Goal: Information Seeking & Learning: Learn about a topic

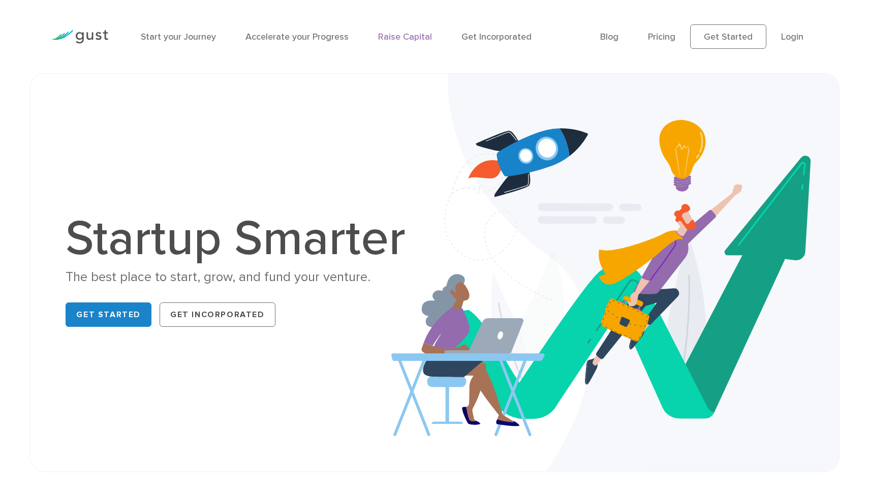
click at [393, 36] on link "Raise Capital" at bounding box center [405, 37] width 54 height 11
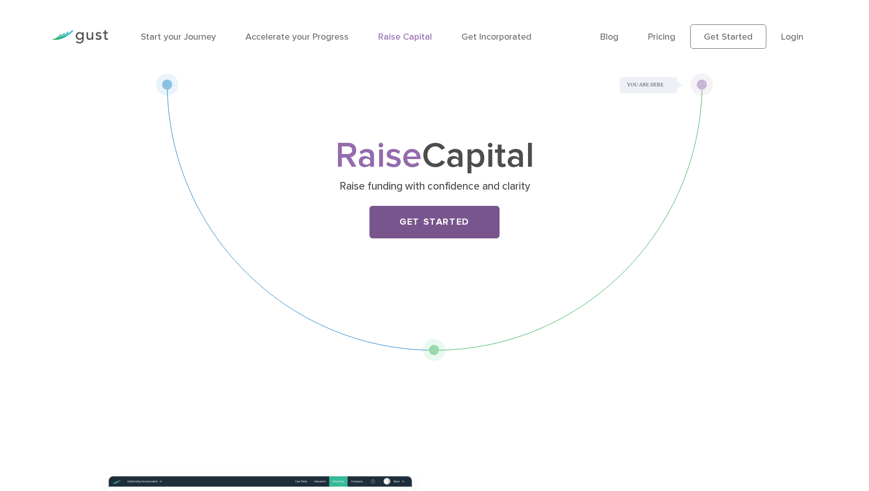
click at [435, 222] on link "Get Started" at bounding box center [434, 222] width 130 height 33
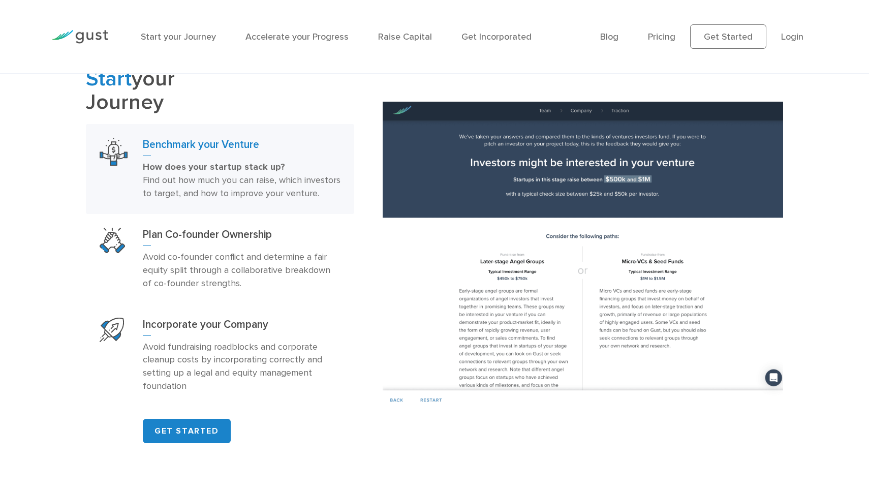
scroll to position [625, 0]
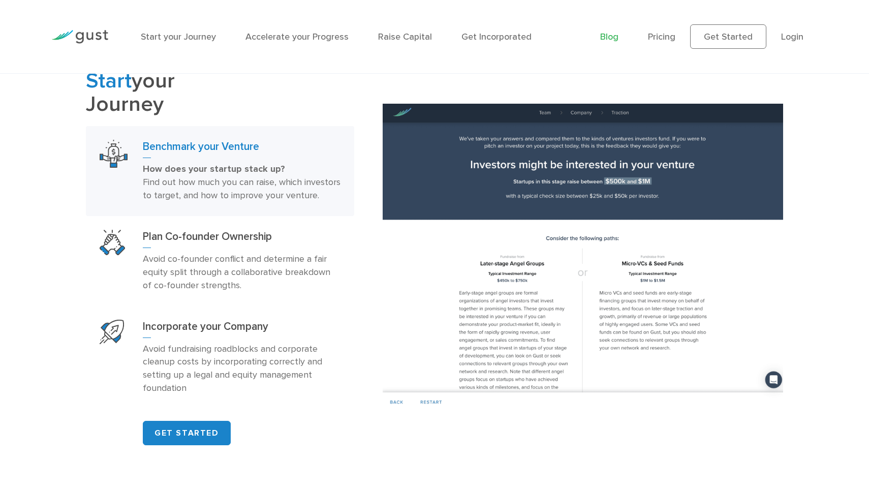
click at [612, 34] on link "Blog" at bounding box center [609, 37] width 18 height 11
click at [506, 227] on img at bounding box center [583, 257] width 400 height 307
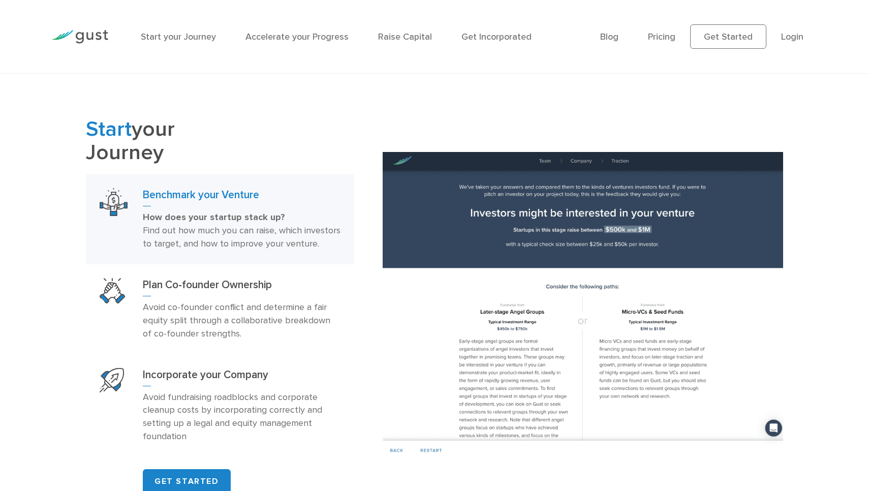
scroll to position [630, 0]
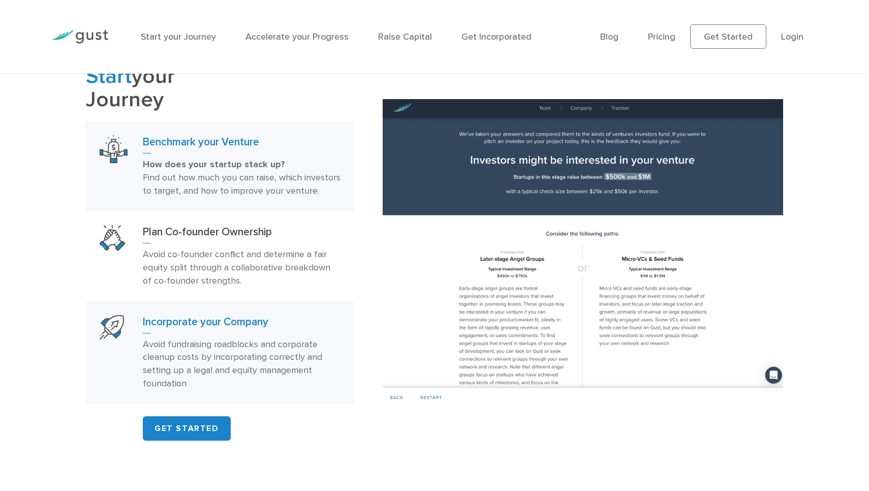
click at [191, 318] on link "Incorporate your Company Avoid fundraising roadblocks and corporate cleanup cos…" at bounding box center [220, 352] width 268 height 103
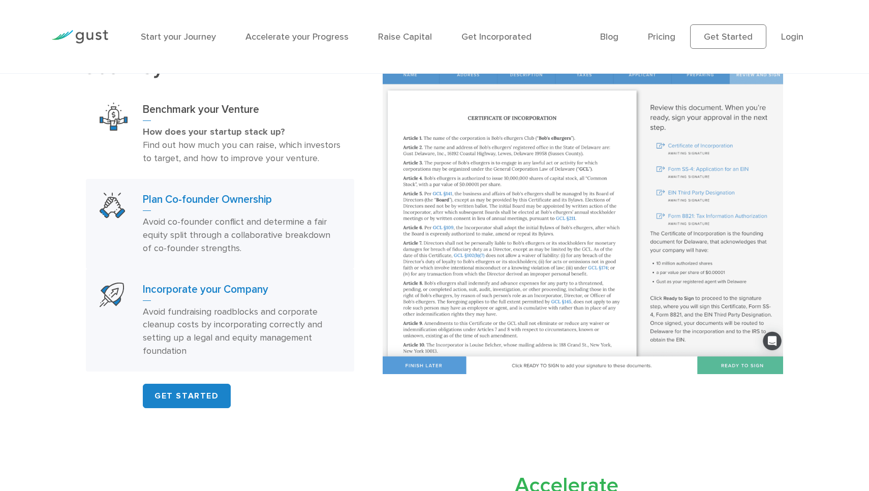
scroll to position [666, 0]
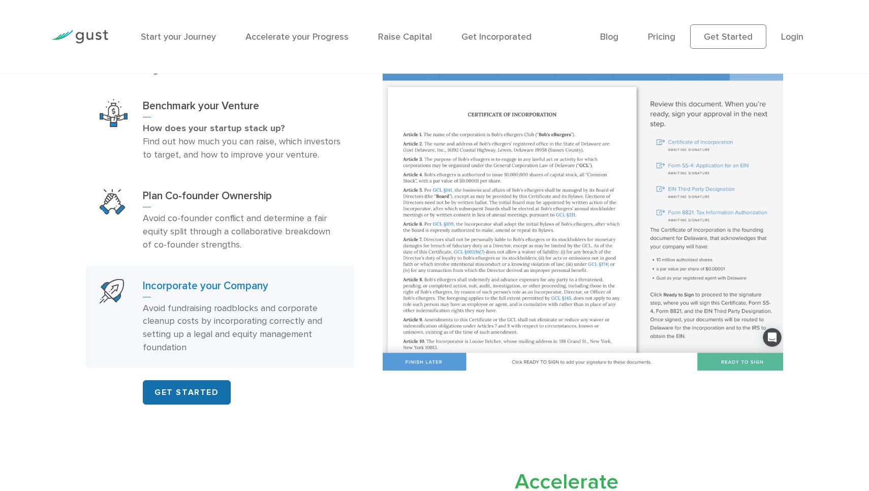
click at [170, 401] on link "GET STARTED" at bounding box center [187, 392] width 88 height 24
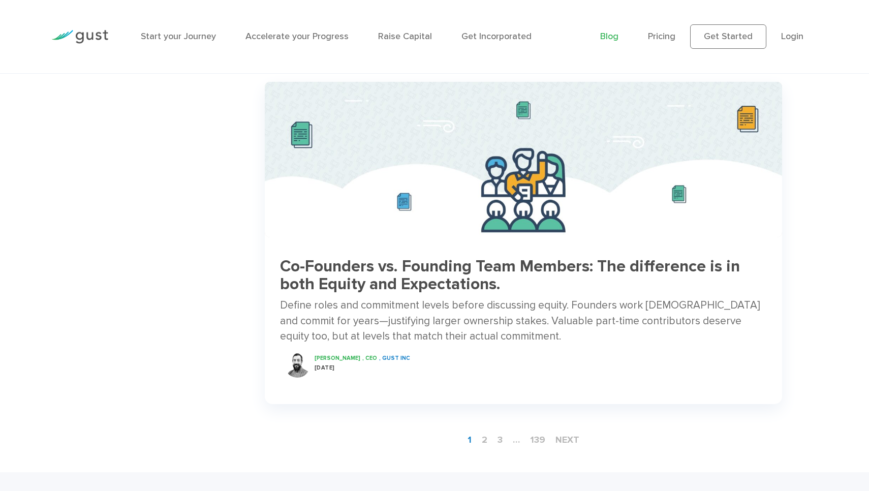
scroll to position [1478, 0]
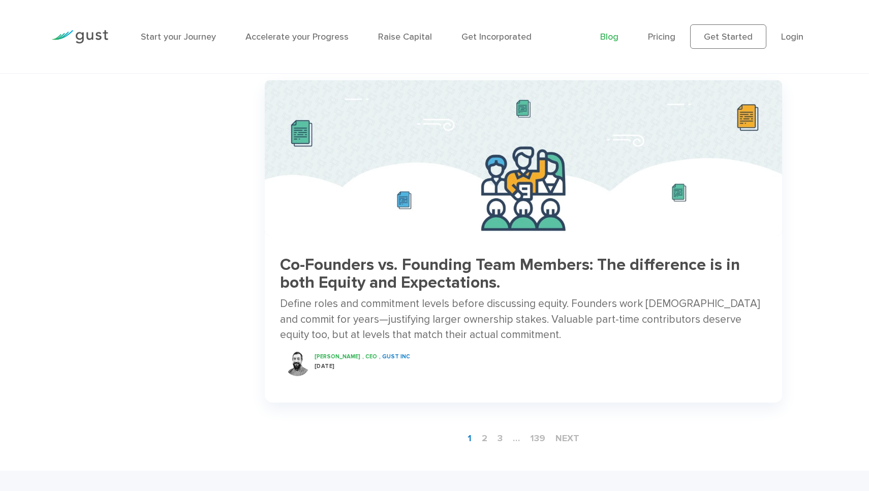
click at [347, 256] on h3 "Co-Founders vs. Founding Team Members: The difference is in both Equity and Exp…" at bounding box center [523, 274] width 487 height 36
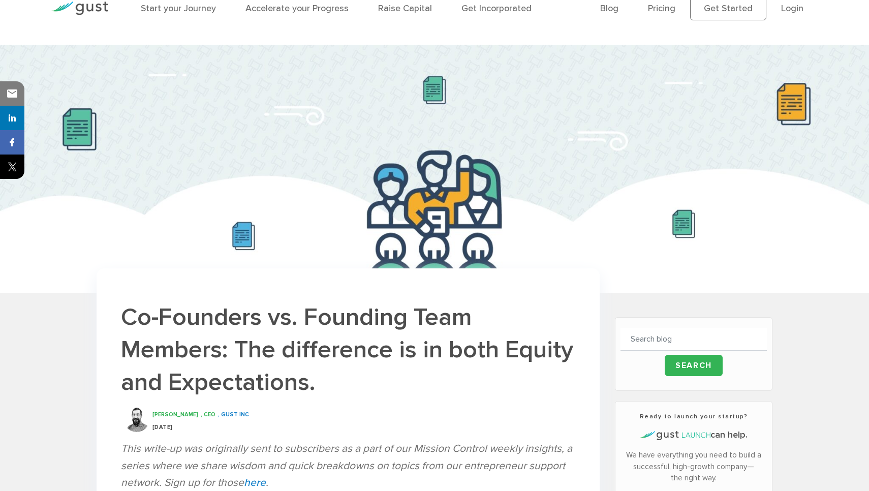
scroll to position [10, 0]
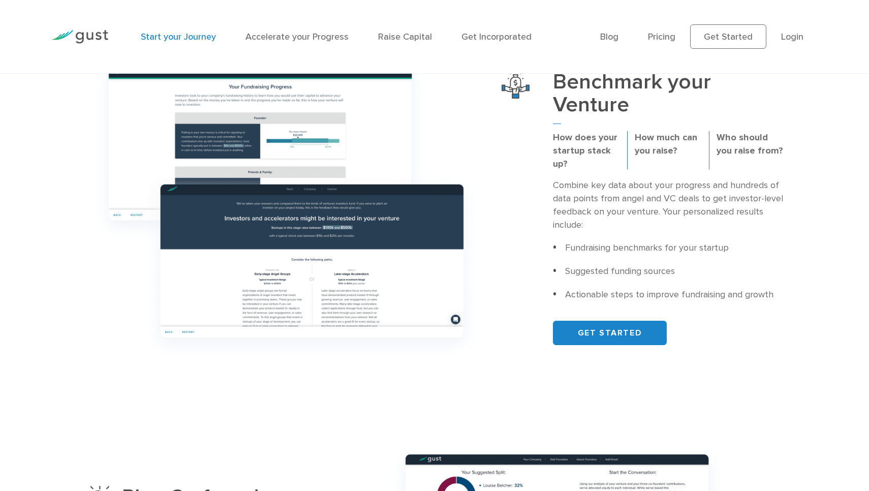
scroll to position [409, 0]
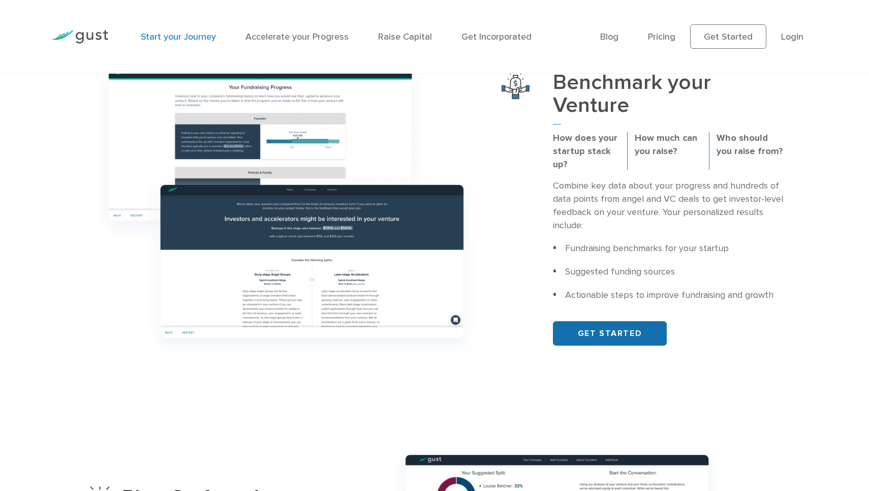
click at [570, 325] on link "GET STARTED" at bounding box center [610, 333] width 114 height 24
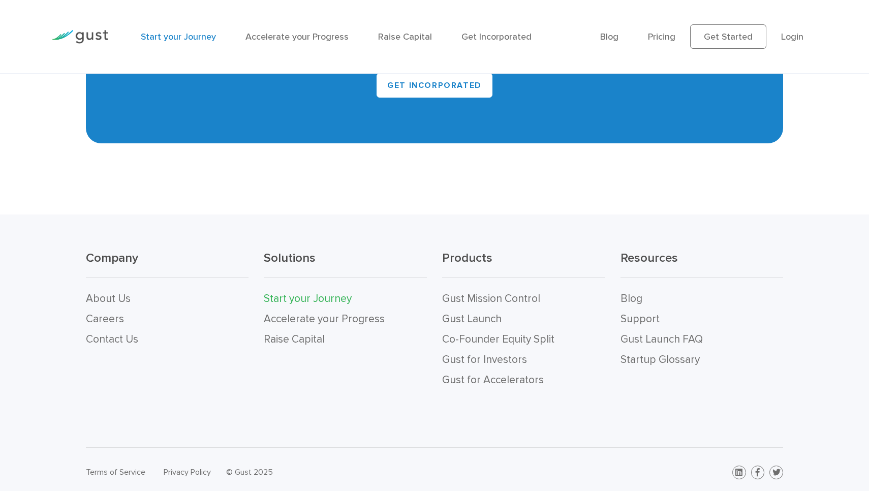
scroll to position [2168, 0]
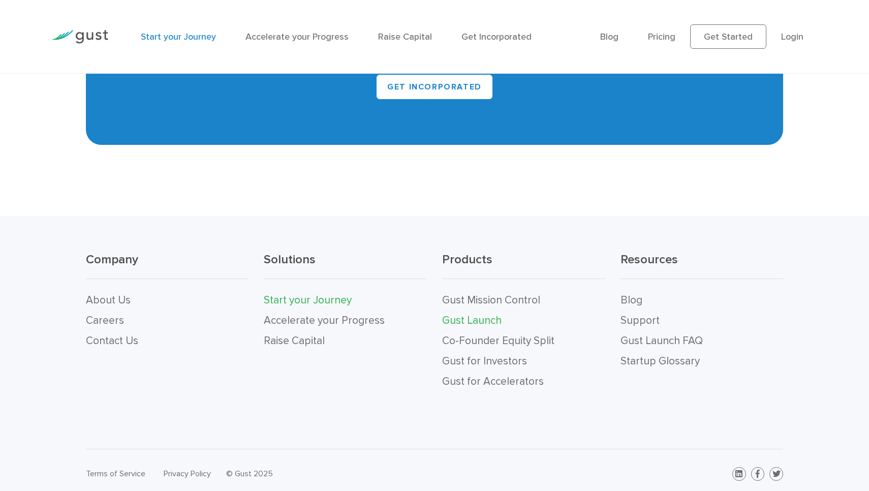
click at [478, 317] on link "Gust Launch" at bounding box center [471, 320] width 59 height 13
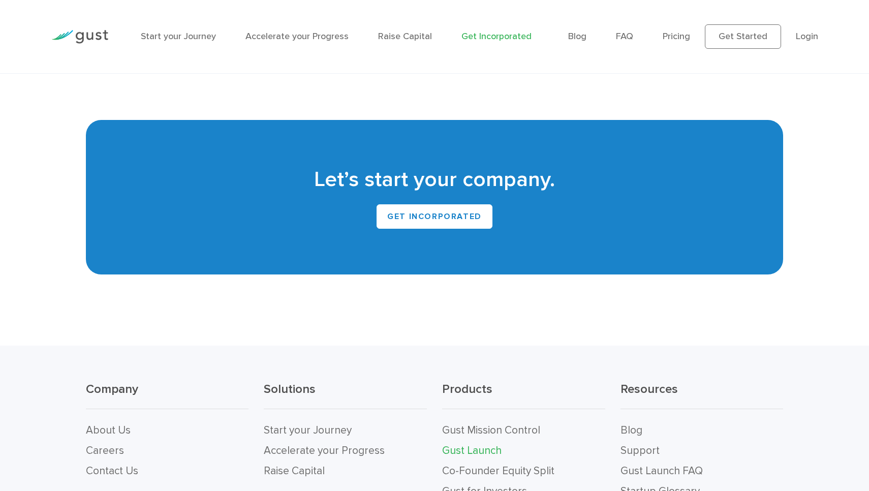
scroll to position [6263, 0]
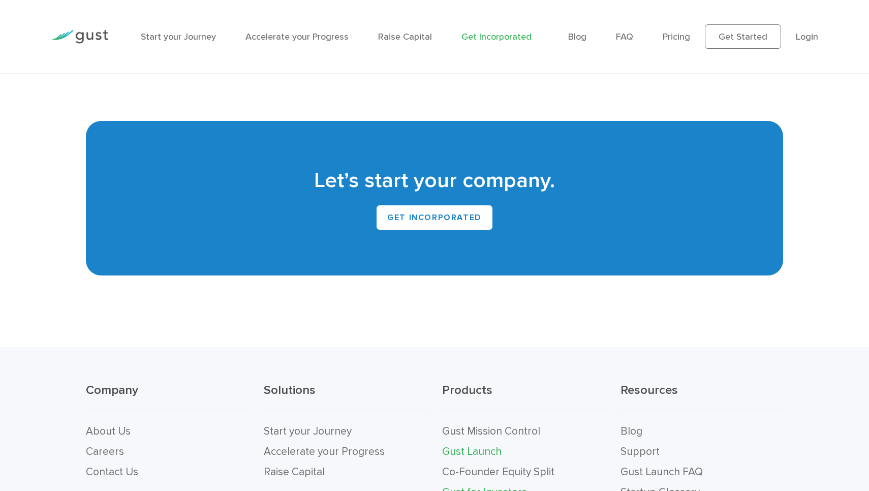
click at [478, 486] on link "Gust for Investors" at bounding box center [484, 492] width 85 height 13
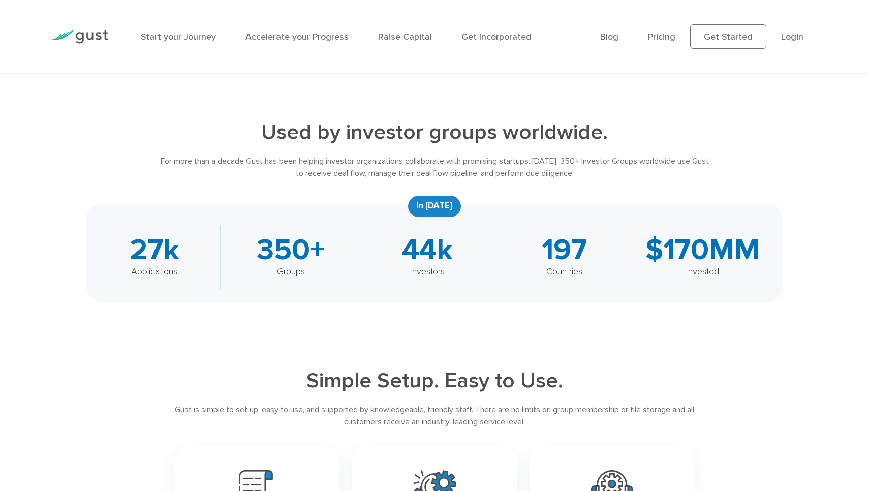
scroll to position [376, 0]
